Goal: Task Accomplishment & Management: Use online tool/utility

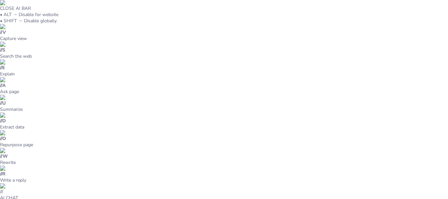
type input "Desarrollo de Habilidades Geométricas: Planificación de Clase en Séptimo Grado"
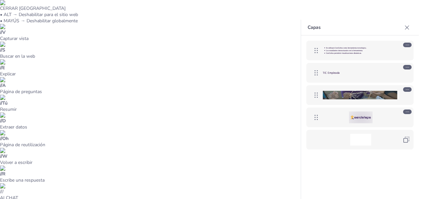
type textarea "Desarrollar habilidades de observación es fundamental en la geometría, ya que p…"
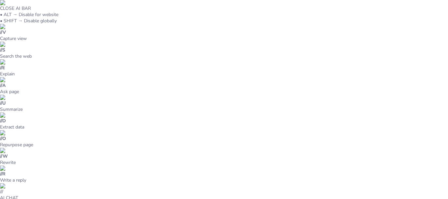
type input "Metodología Activa en Matemáticas: Aprendizaje de Ángulos en Séptimo Grado"
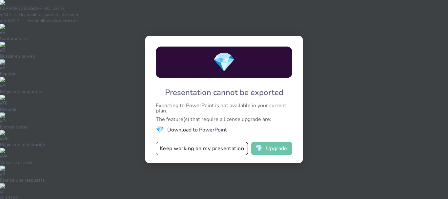
click at [272, 150] on button "💎 Upgrade" at bounding box center [271, 148] width 41 height 13
